Goal: Task Accomplishment & Management: Complete application form

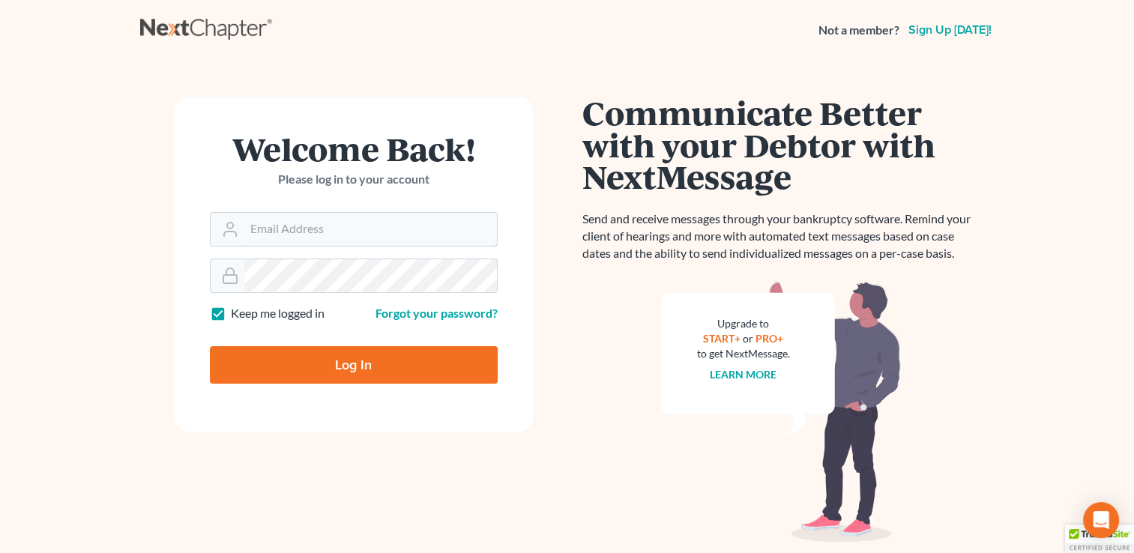
type input "[EMAIL_ADDRESS][DOMAIN_NAME]"
click at [252, 374] on input "Log In" at bounding box center [354, 364] width 288 height 37
type input "Thinking..."
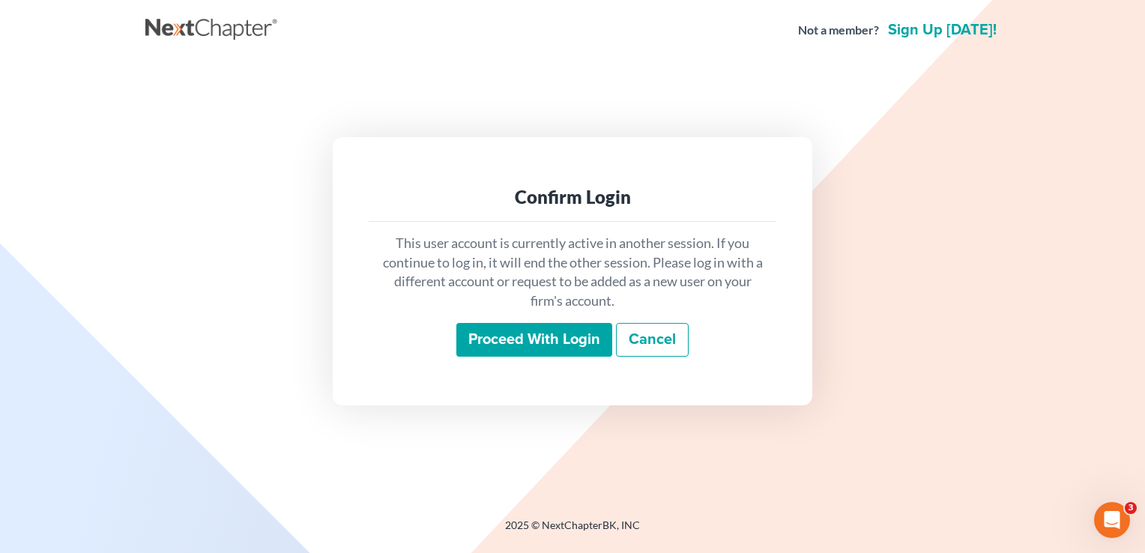
click at [491, 353] on input "Proceed with login" at bounding box center [534, 340] width 156 height 34
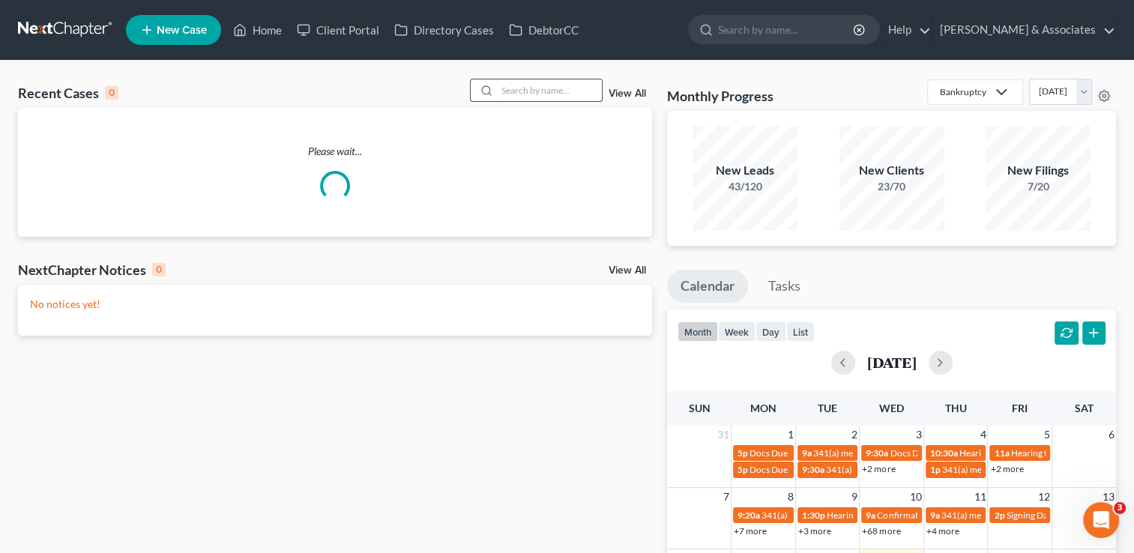
click at [500, 89] on input "search" at bounding box center [549, 90] width 105 height 22
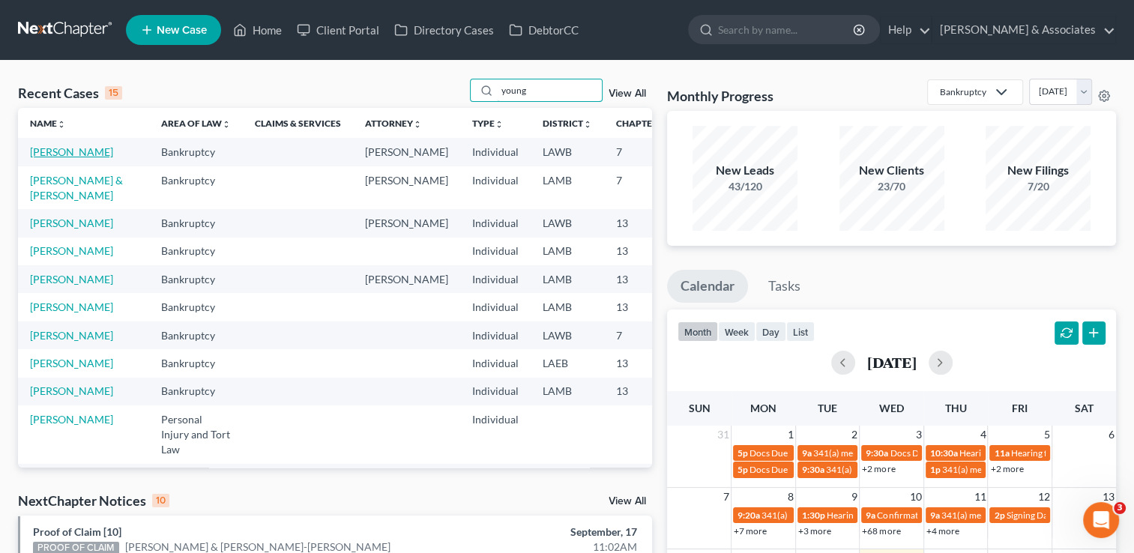
type input "young"
click at [54, 158] on link "Young, Courtney" at bounding box center [71, 151] width 83 height 13
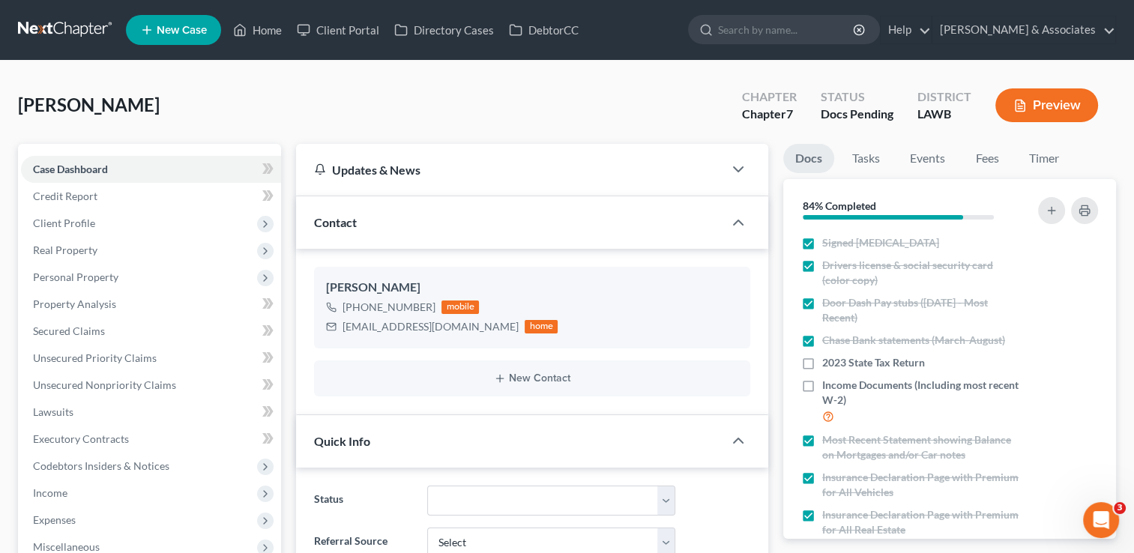
click at [569, 171] on div "Updates & News" at bounding box center [509, 170] width 391 height 16
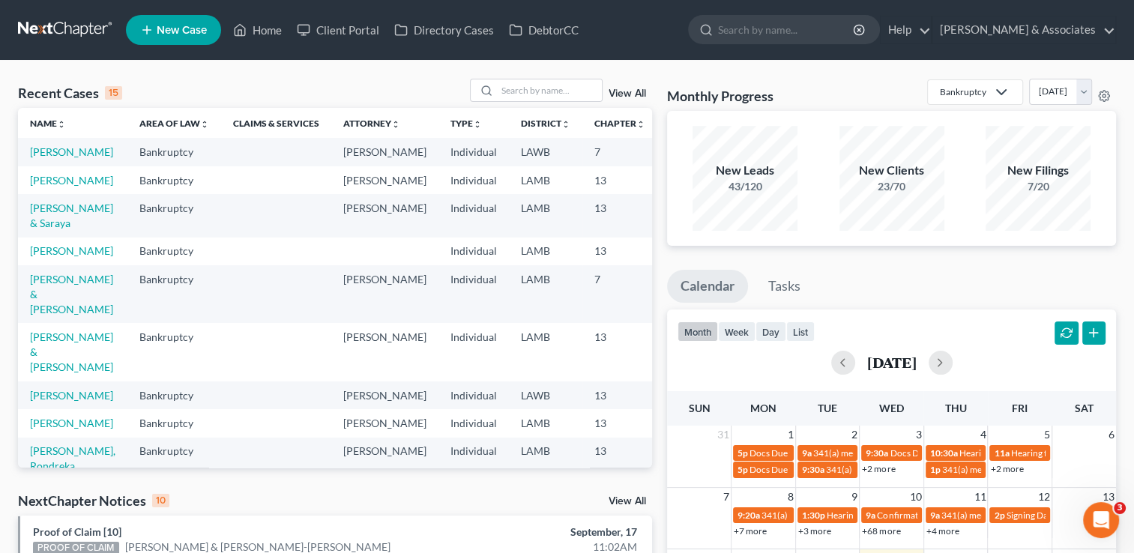
scroll to position [0, 36]
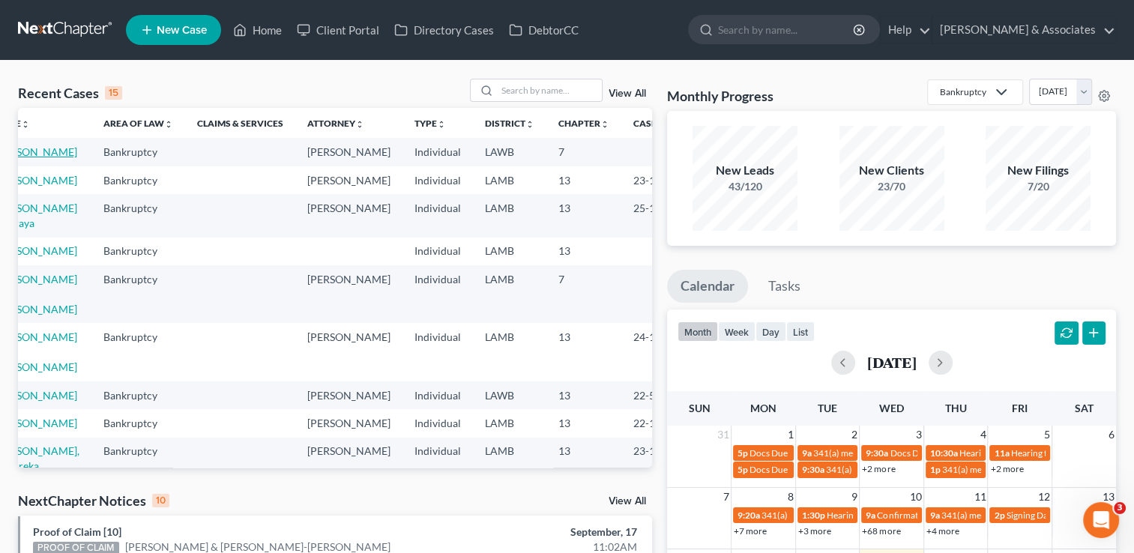
click at [31, 158] on link "Young, Courtney" at bounding box center [35, 151] width 83 height 13
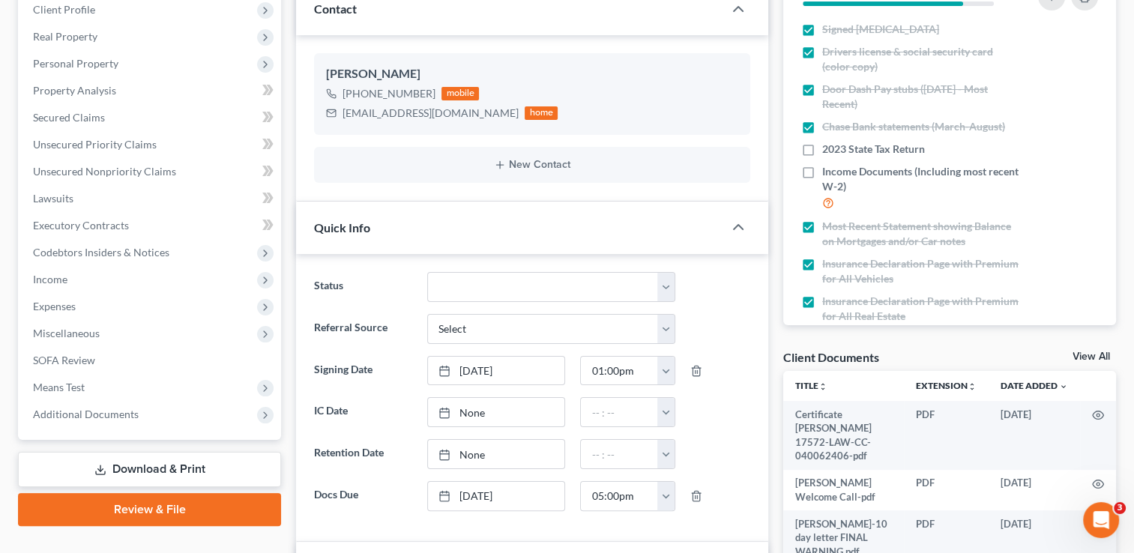
scroll to position [18, 0]
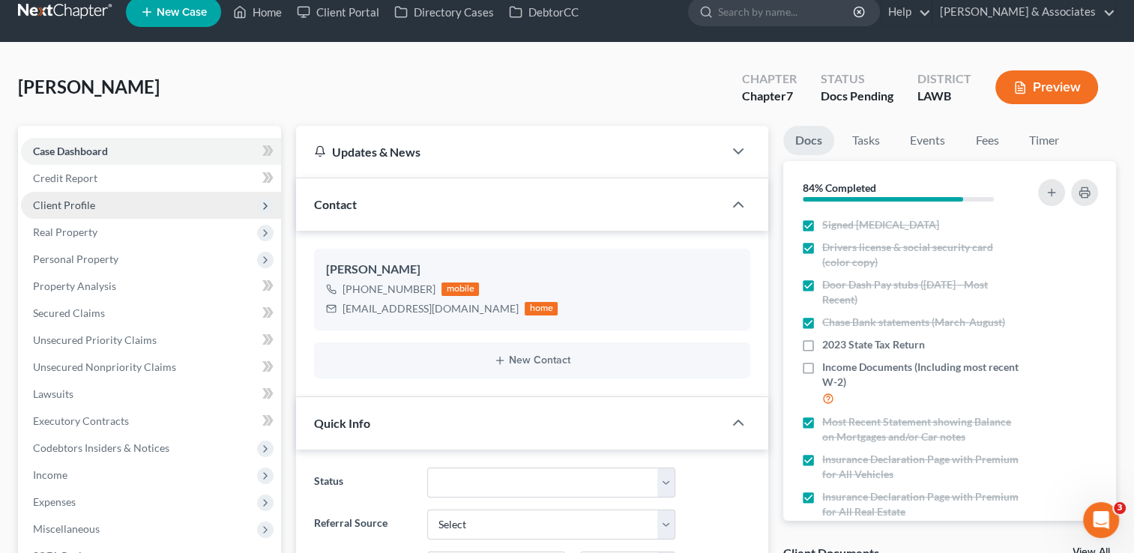
click at [115, 210] on span "Client Profile" at bounding box center [151, 205] width 260 height 27
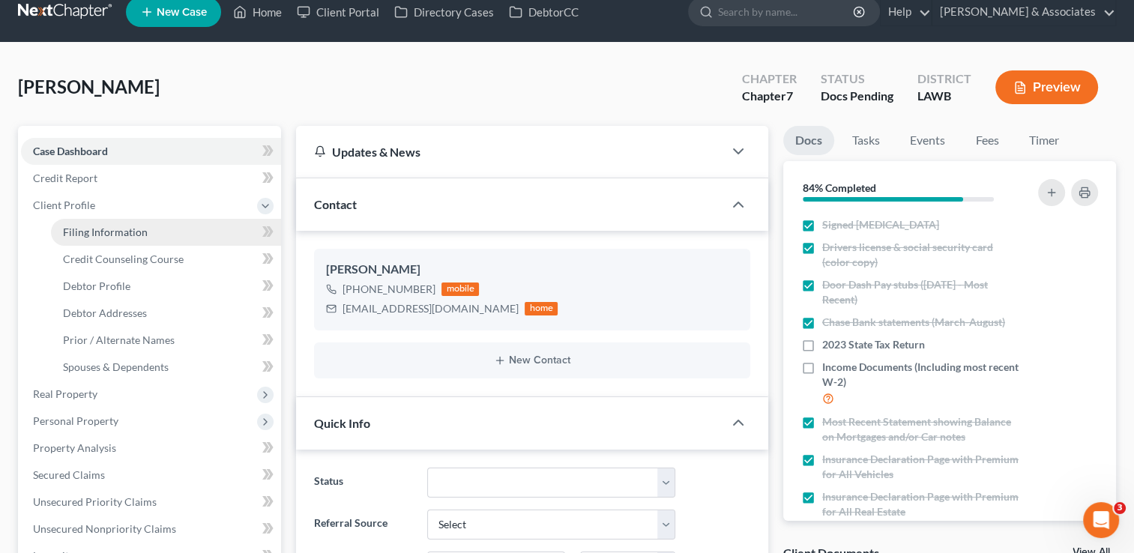
click at [117, 231] on span "Filing Information" at bounding box center [105, 232] width 85 height 13
select select "1"
select select "0"
select select "19"
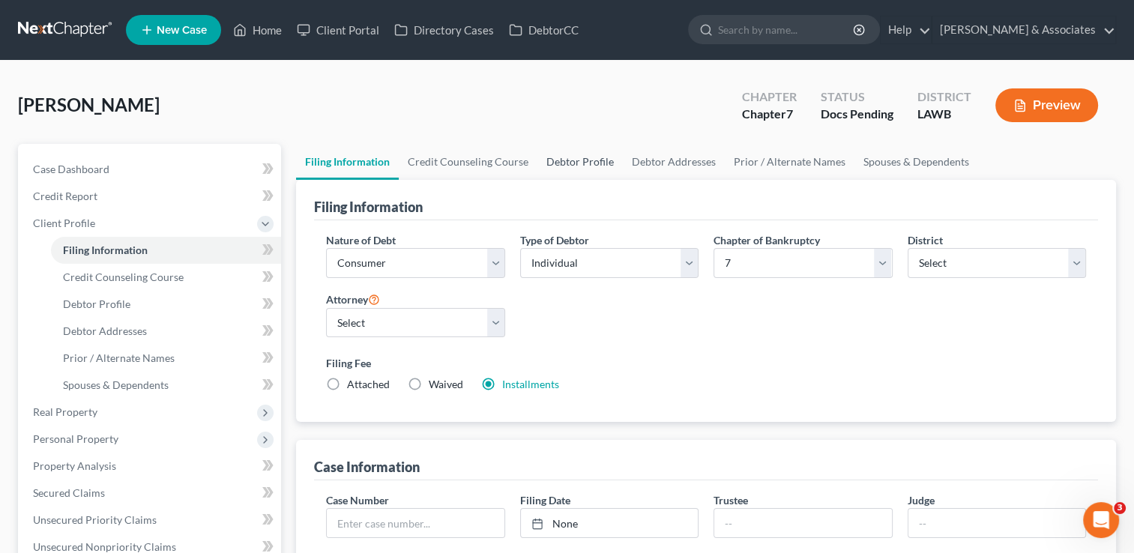
click at [581, 163] on link "Debtor Profile" at bounding box center [579, 162] width 85 height 36
select select "0"
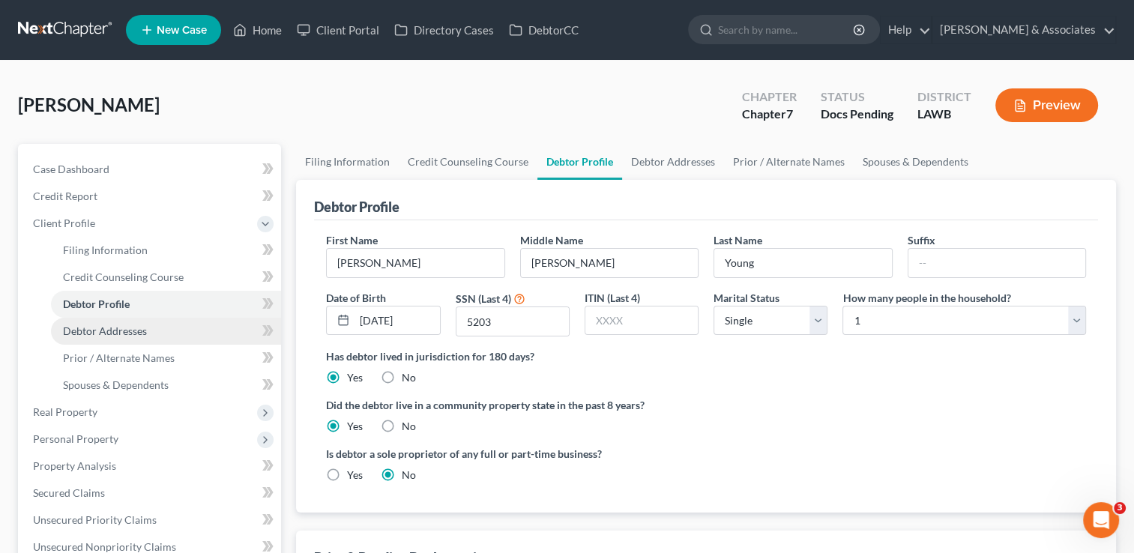
click at [170, 336] on link "Debtor Addresses" at bounding box center [166, 331] width 230 height 27
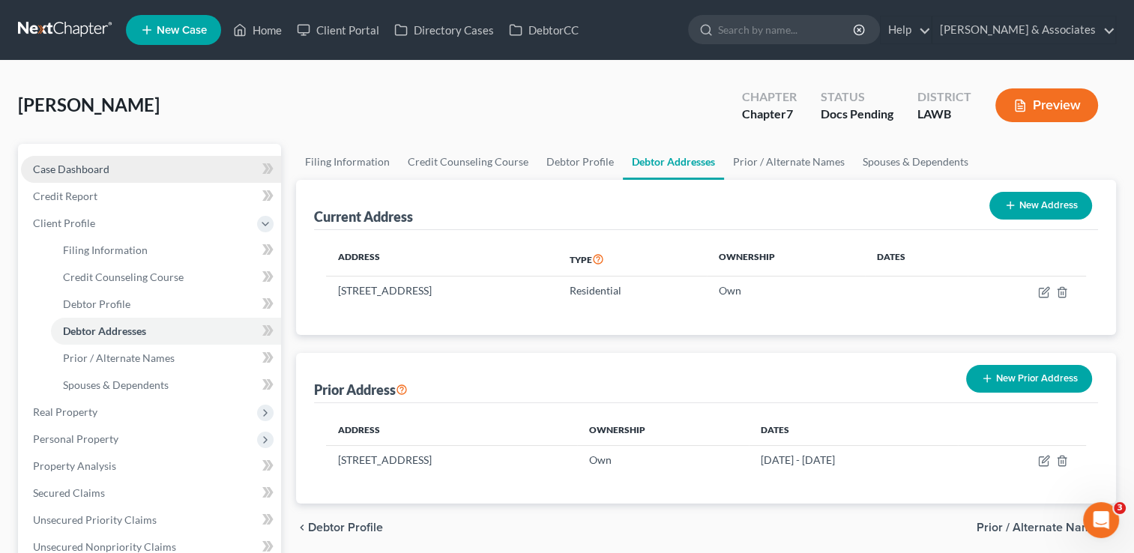
click at [106, 174] on span "Case Dashboard" at bounding box center [71, 169] width 76 height 13
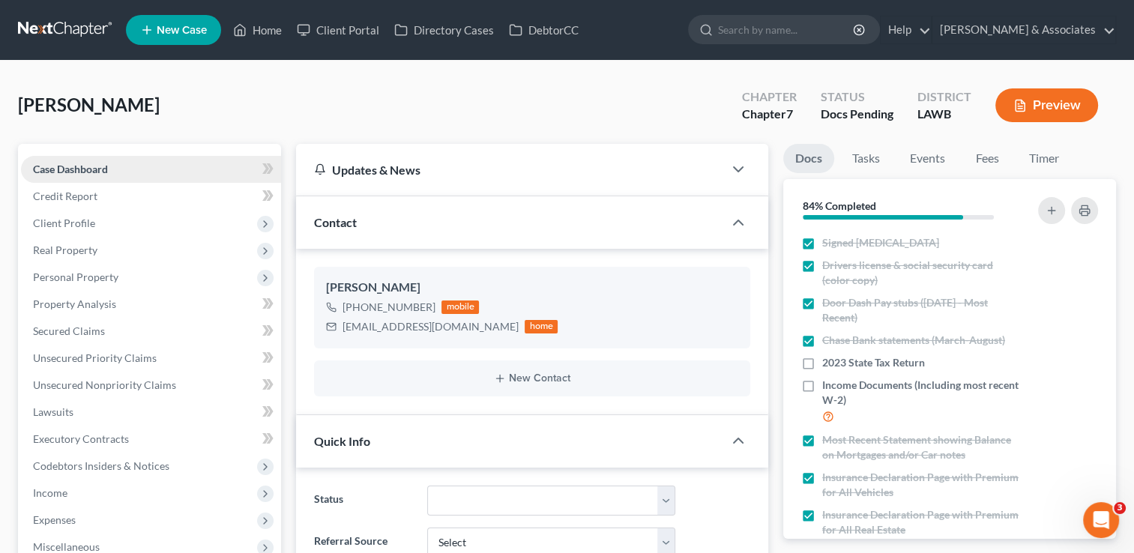
scroll to position [1328, 0]
click at [266, 22] on link "Home" at bounding box center [258, 29] width 64 height 27
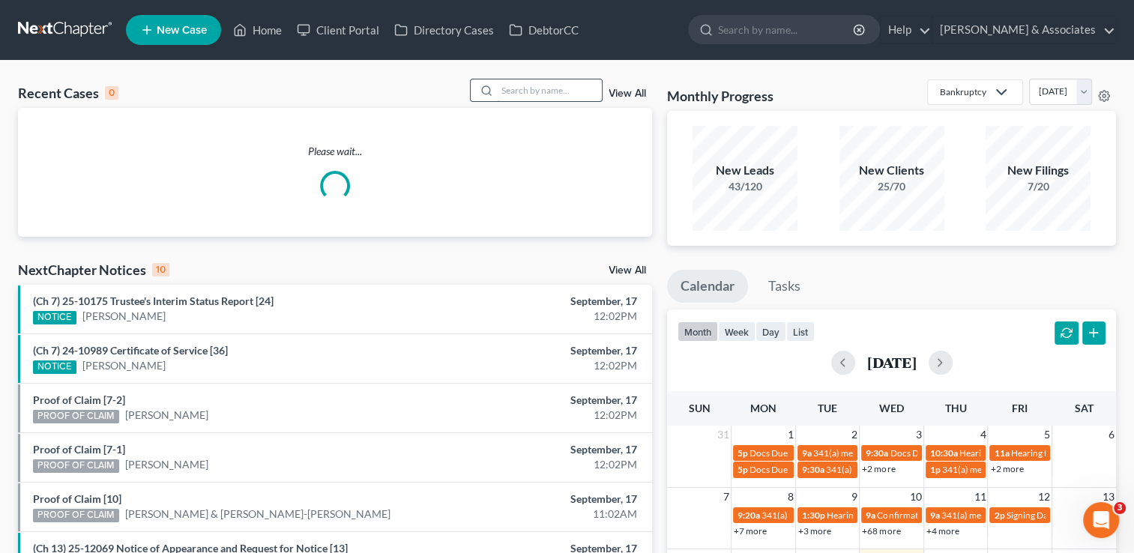
click at [567, 92] on input "search" at bounding box center [549, 90] width 105 height 22
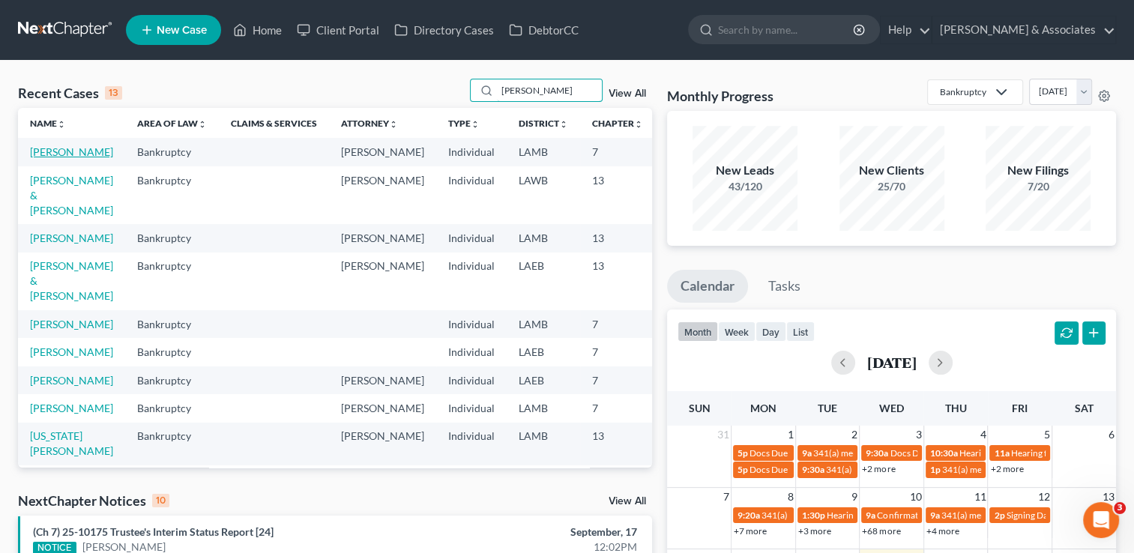
type input "dana"
click at [61, 151] on link "[PERSON_NAME]" at bounding box center [71, 151] width 83 height 13
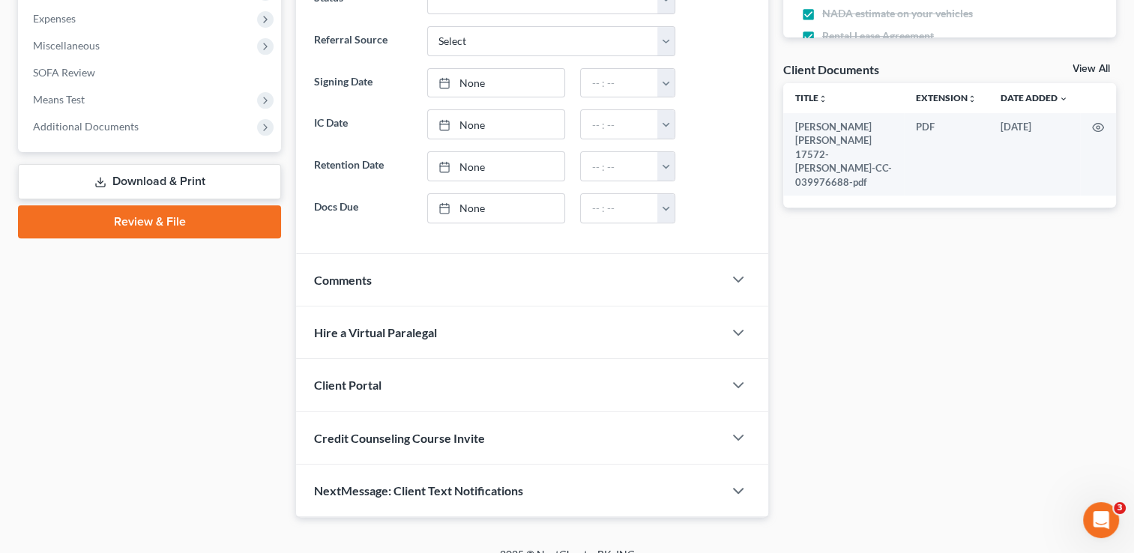
scroll to position [518, 0]
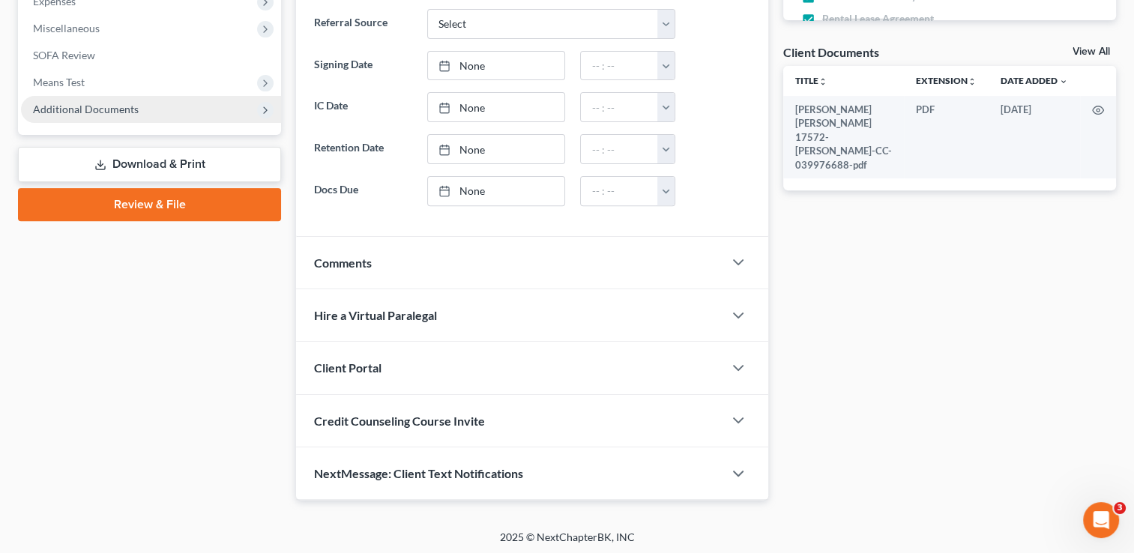
click at [209, 108] on span "Additional Documents" at bounding box center [151, 109] width 260 height 27
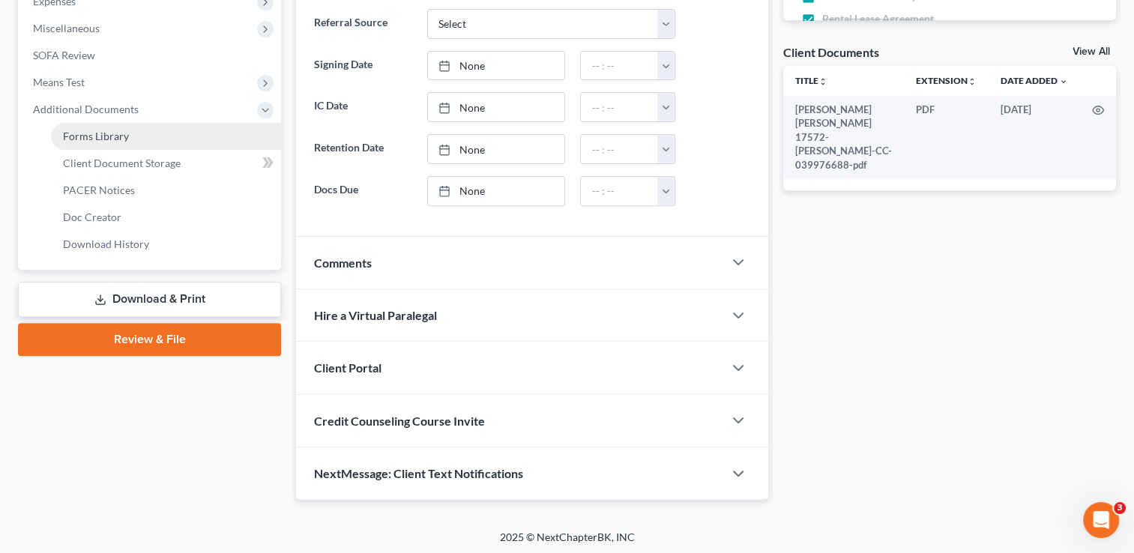
click at [204, 142] on link "Forms Library" at bounding box center [166, 136] width 230 height 27
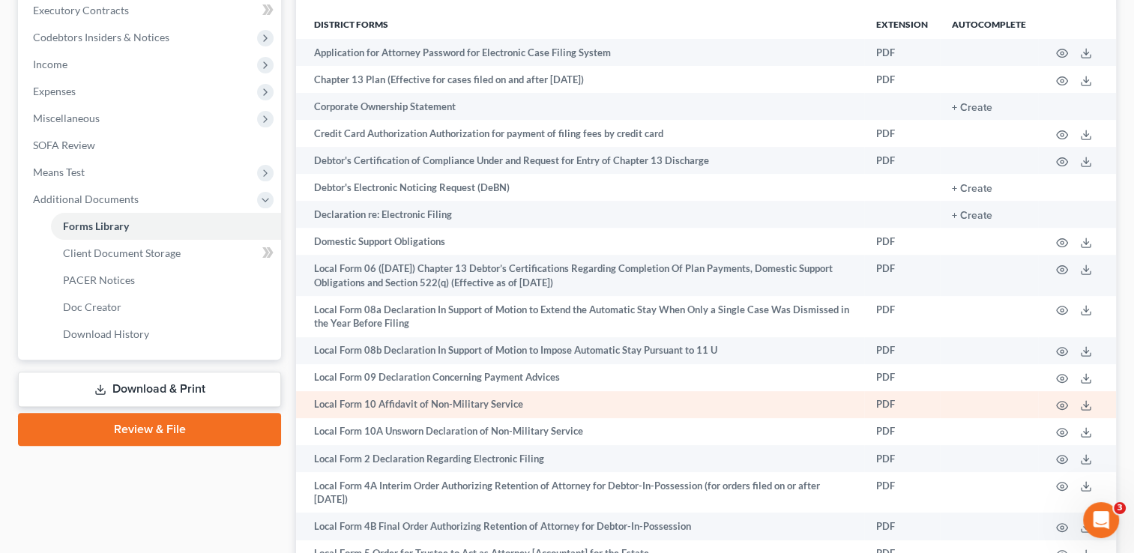
scroll to position [433, 0]
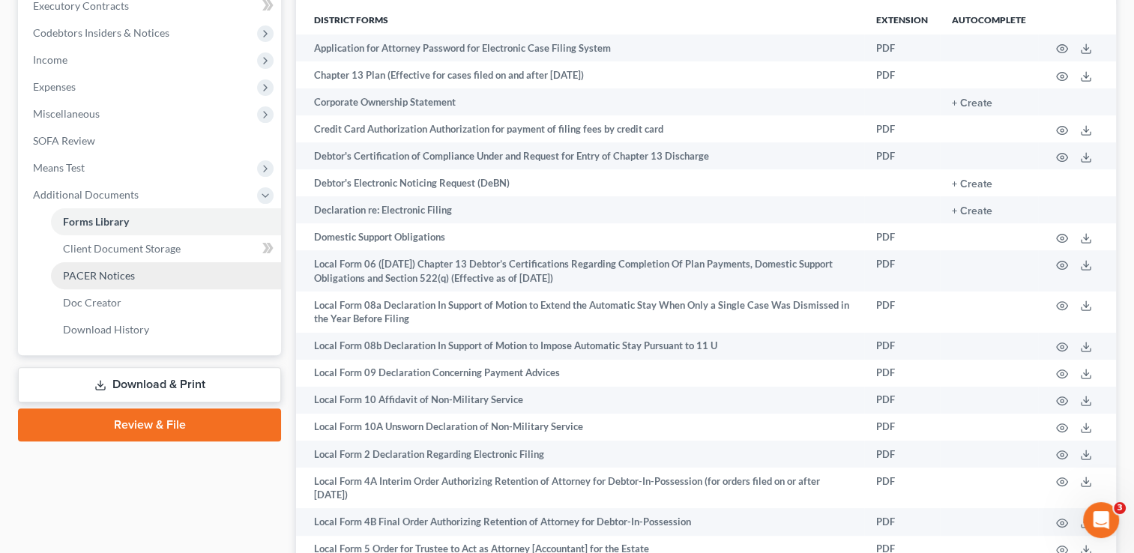
click at [146, 273] on link "PACER Notices" at bounding box center [166, 275] width 230 height 27
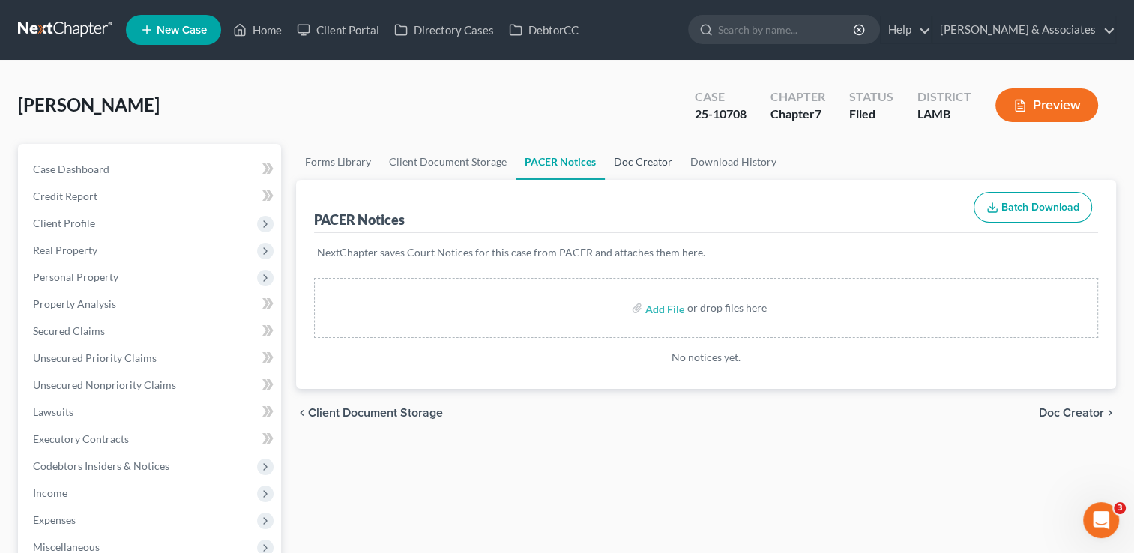
click at [647, 166] on link "Doc Creator" at bounding box center [643, 162] width 76 height 36
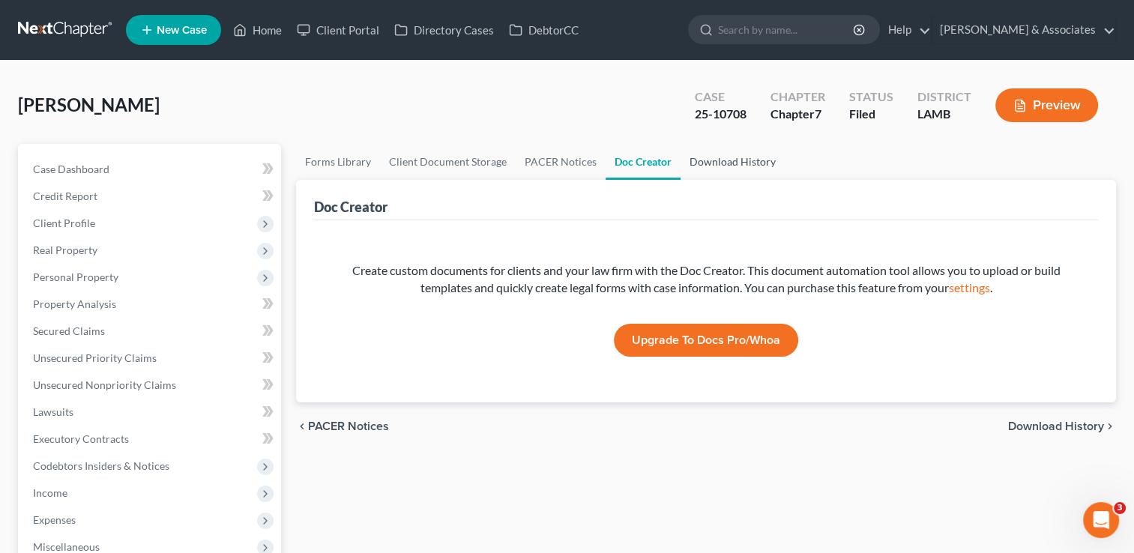
click at [715, 157] on link "Download History" at bounding box center [732, 162] width 104 height 36
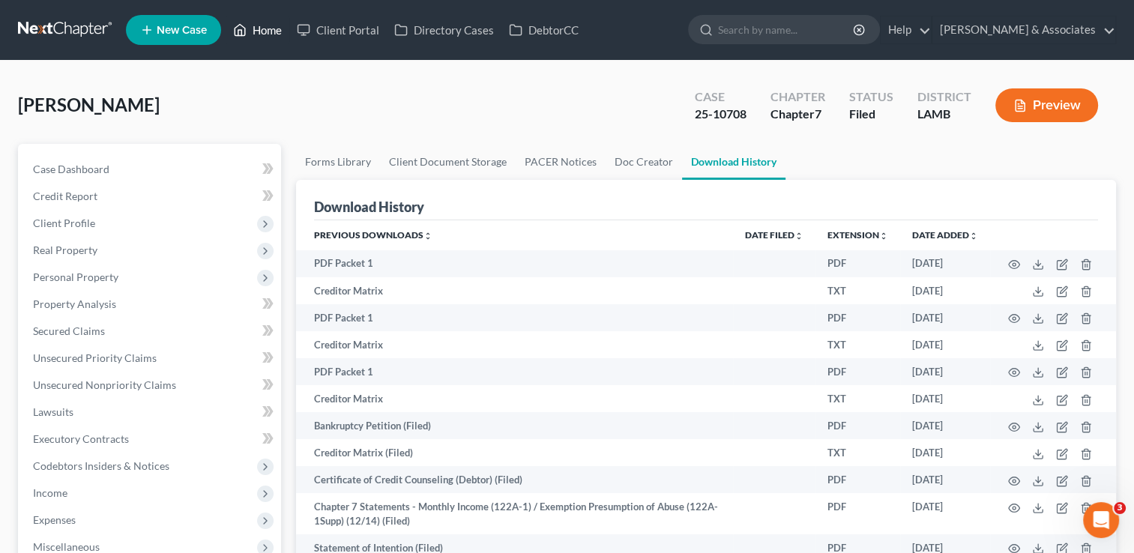
click at [261, 28] on link "Home" at bounding box center [258, 29] width 64 height 27
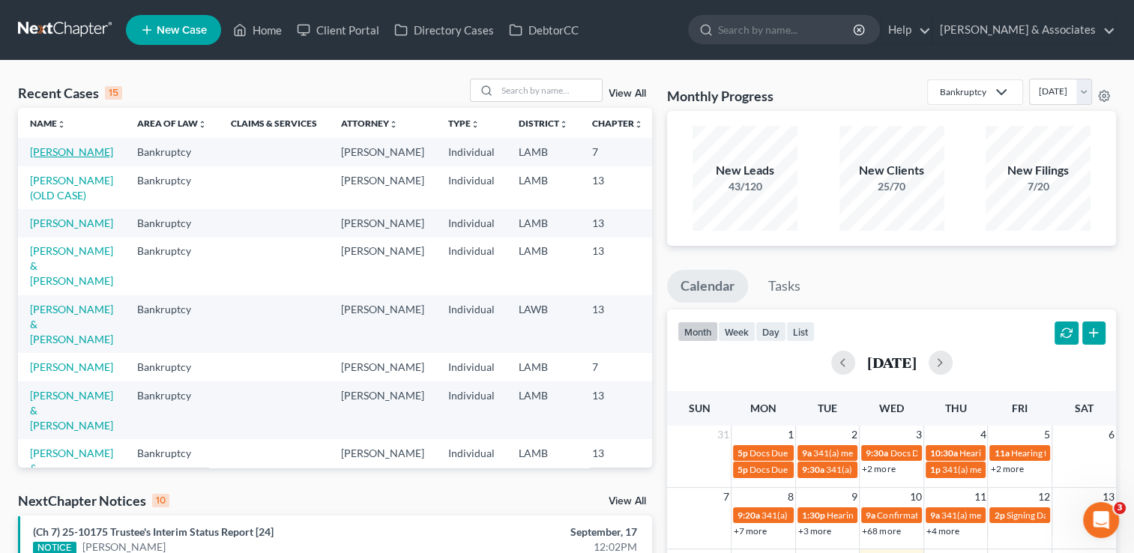
click at [39, 154] on link "[PERSON_NAME]" at bounding box center [71, 151] width 83 height 13
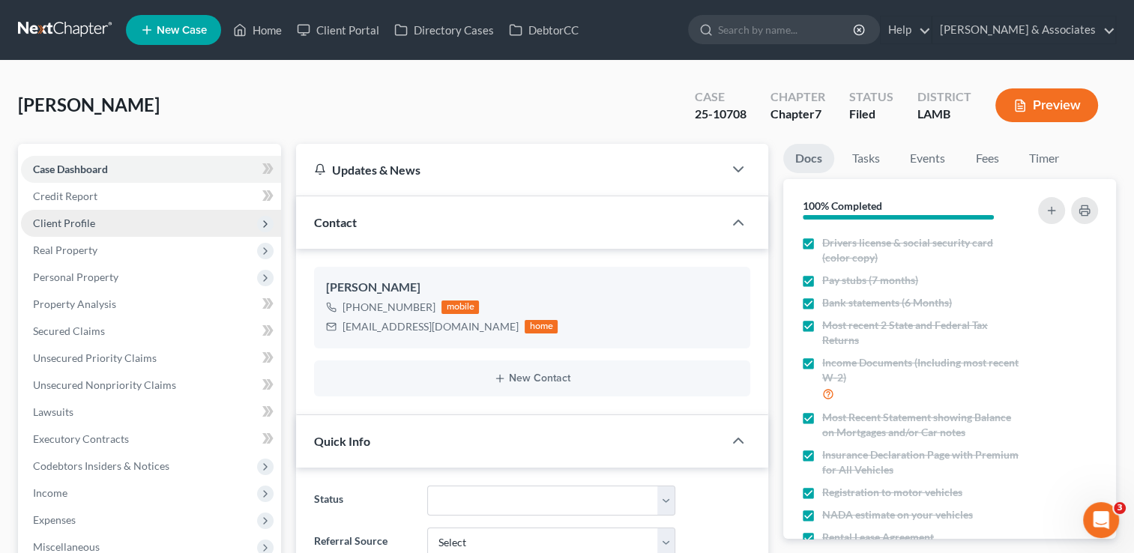
click at [114, 229] on span "Client Profile" at bounding box center [151, 223] width 260 height 27
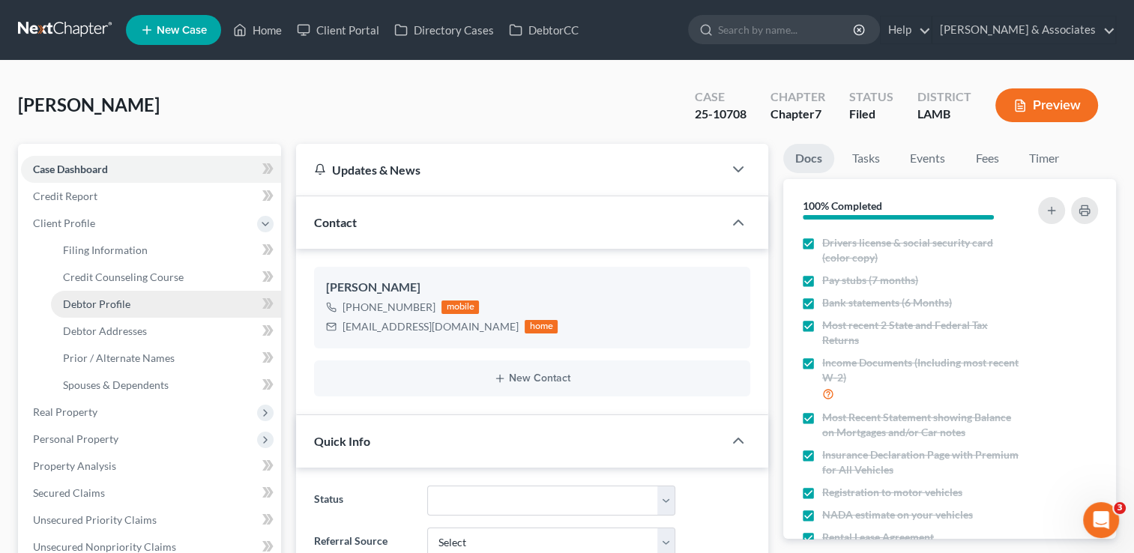
click at [126, 306] on span "Debtor Profile" at bounding box center [96, 303] width 67 height 13
select select "3"
select select "0"
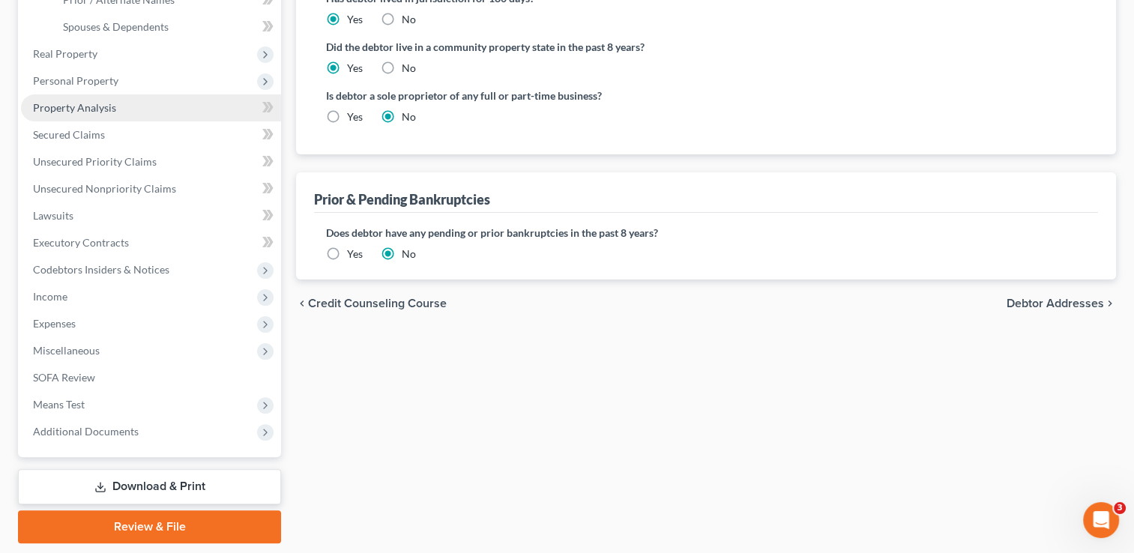
scroll to position [360, 0]
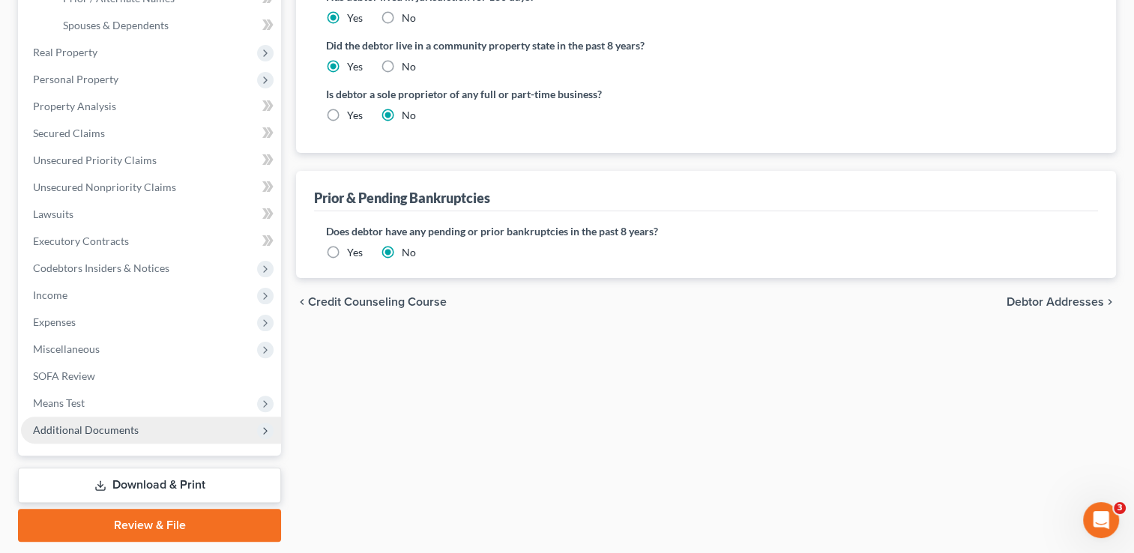
click at [122, 420] on span "Additional Documents" at bounding box center [151, 430] width 260 height 27
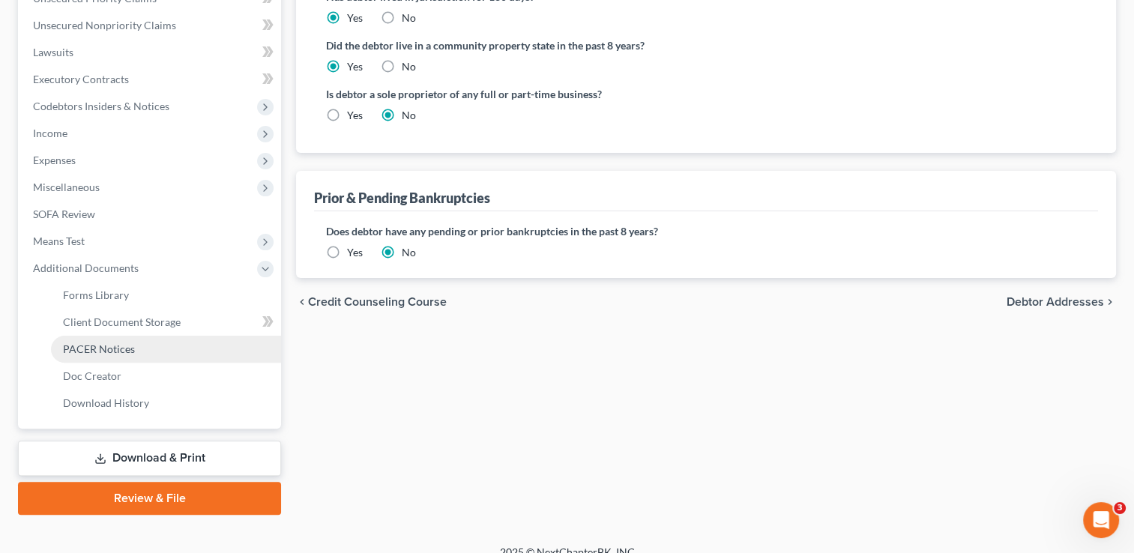
click at [193, 342] on link "PACER Notices" at bounding box center [166, 349] width 230 height 27
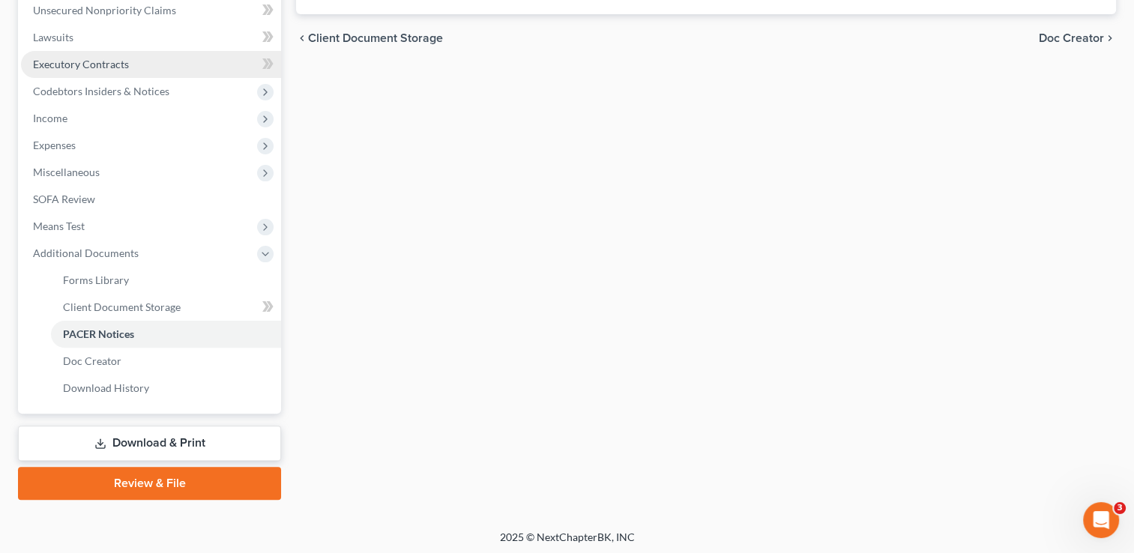
scroll to position [377, 0]
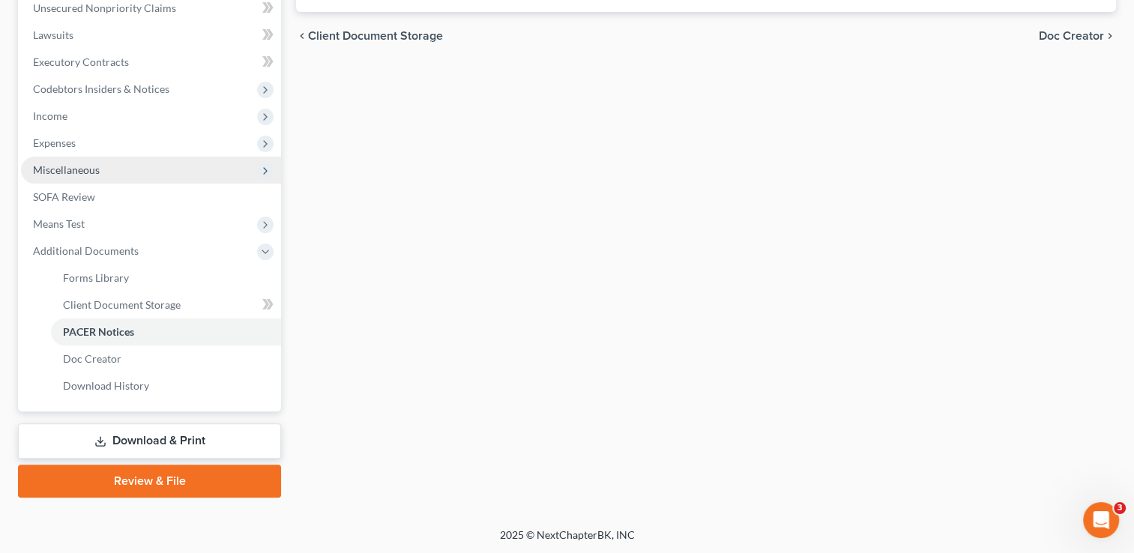
click at [133, 178] on span "Miscellaneous" at bounding box center [151, 170] width 260 height 27
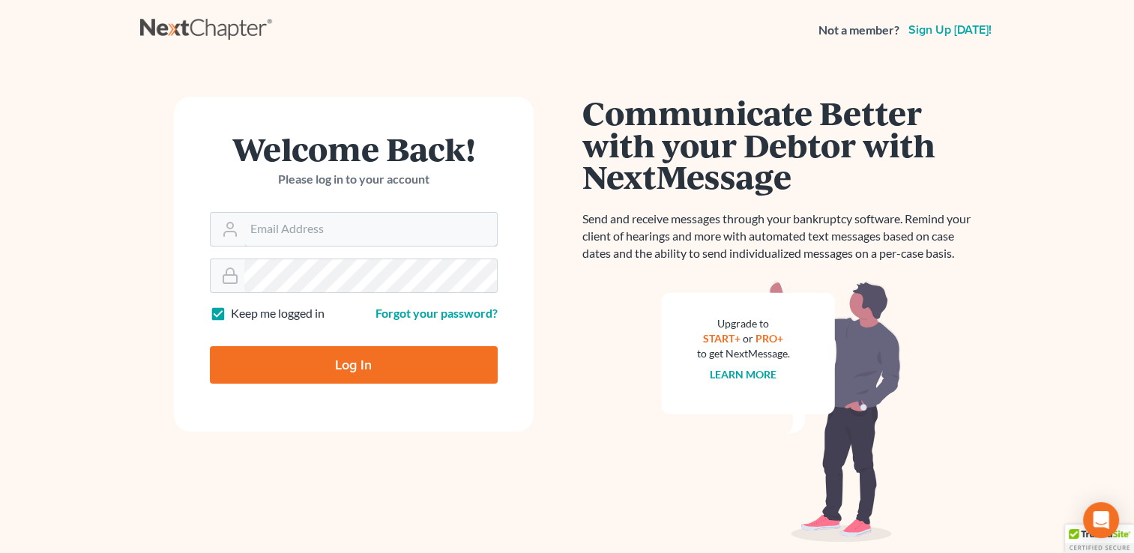
type input "lmh@dimentfirm.com"
click at [328, 363] on input "Log In" at bounding box center [354, 364] width 288 height 37
type input "Thinking..."
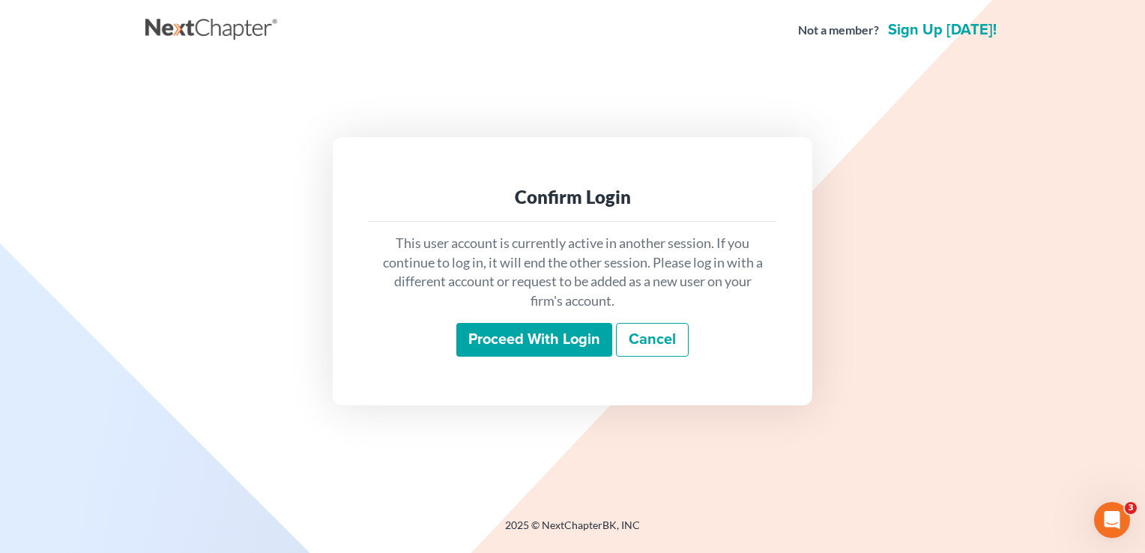
click at [542, 340] on input "Proceed with login" at bounding box center [534, 340] width 156 height 34
